Goal: Contribute content: Add original content to the website for others to see

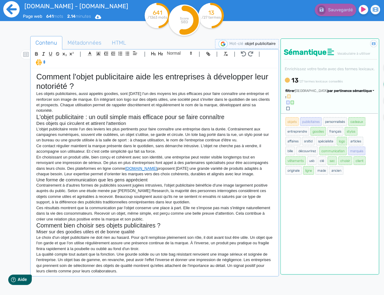
click at [16, 16] on icon at bounding box center [11, 9] width 17 height 17
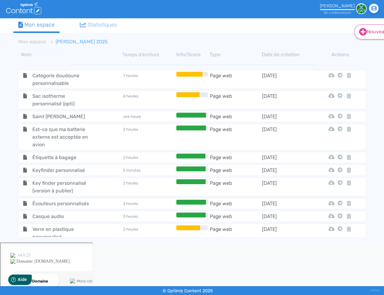
click at [365, 34] on icon at bounding box center [363, 32] width 8 height 8
click at [363, 45] on icon at bounding box center [363, 46] width 4 height 5
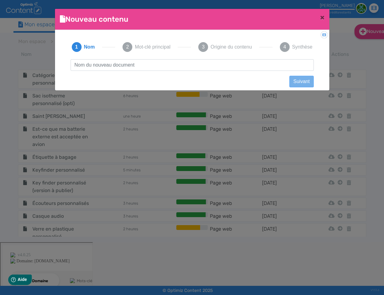
click at [120, 64] on input "text" at bounding box center [192, 65] width 243 height 12
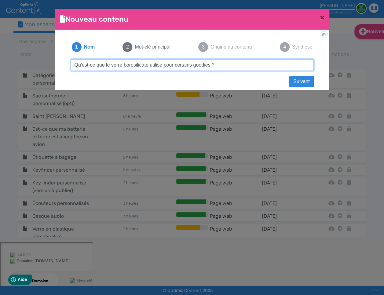
drag, startPoint x: 210, startPoint y: 66, endPoint x: 51, endPoint y: 62, distance: 159.4
click at [51, 62] on ngb-modal-window "Nouveau contenu × Didacticiel: Créer un document 1 Nom 2 Mot-clé principal 3 Or…" at bounding box center [192, 147] width 384 height 295
type input "Qu'est-ce que le verre borosilicate utilisé pour certains goodies ?"
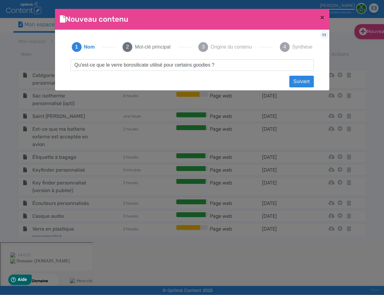
drag, startPoint x: 254, startPoint y: 82, endPoint x: 266, endPoint y: 79, distance: 12.1
click at [254, 82] on div "Didacticiel: Créer un document 1 Nom 2 Mot-clé principal 3 Origine du contenu 4…" at bounding box center [192, 58] width 274 height 57
click at [294, 83] on button "Suivant" at bounding box center [301, 82] width 24 height 12
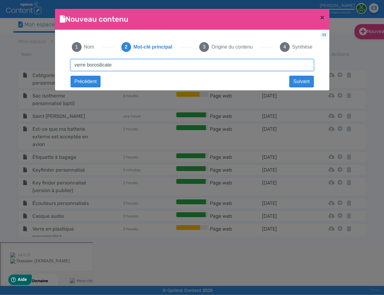
type input "verre borosilicate"
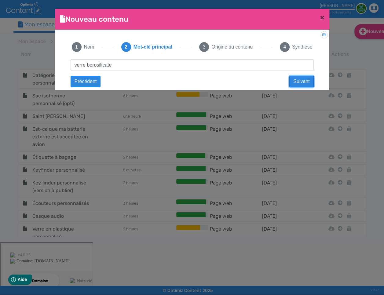
click at [300, 82] on button "Suivant" at bounding box center [301, 82] width 24 height 12
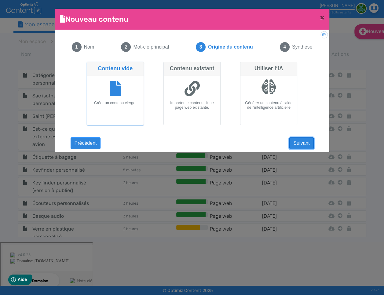
click at [300, 140] on button "Suivant" at bounding box center [301, 143] width 24 height 12
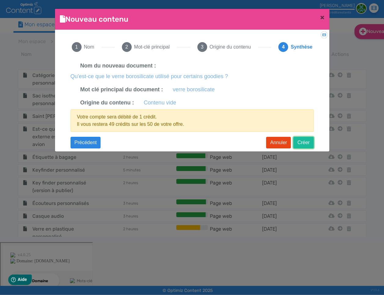
click at [300, 140] on button "Créer" at bounding box center [303, 143] width 20 height 12
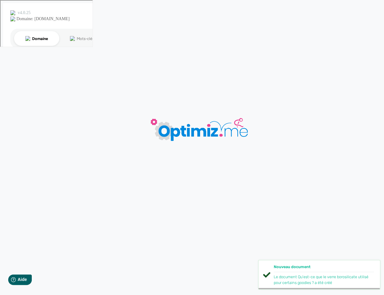
type input "Qu'est-ce que le verre borosilicate utilisé pour certains goodies ?"
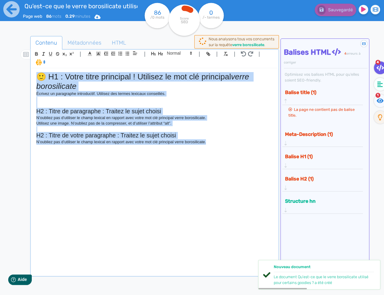
drag, startPoint x: 242, startPoint y: 155, endPoint x: 4, endPoint y: 79, distance: 250.5
click at [4, 79] on div "Qu'est-ce que le verre borosilicate utilisé pour certains goodies ? Page web 86…" at bounding box center [192, 166] width 384 height 333
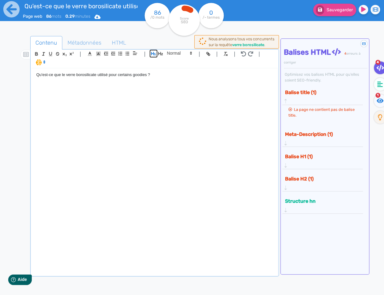
click at [151, 55] on icon "button" at bounding box center [153, 53] width 5 height 5
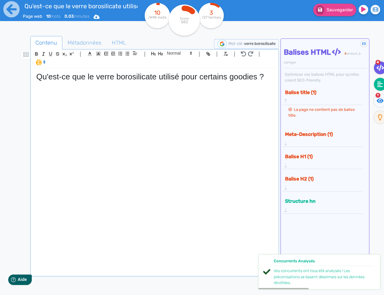
click at [380, 87] on fa-icon at bounding box center [380, 84] width 13 height 13
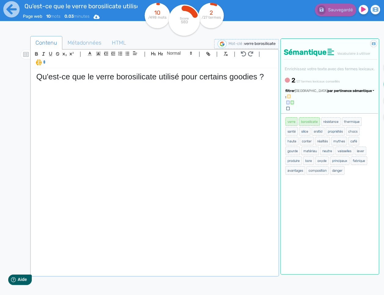
click at [190, 97] on div "Qu'est-ce que le verre borosilicate utilisé pour certains goodies ?" at bounding box center [154, 171] width 245 height 206
click at [178, 93] on div "Qu'est-ce que le verre borosilicate utilisé pour certains goodies ?" at bounding box center [154, 171] width 245 height 206
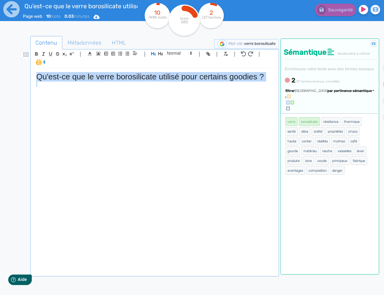
copy h1 "Qu'est-ce que le verre borosilicate utilisé pour certains goodies ?"
